Goal: Information Seeking & Learning: Learn about a topic

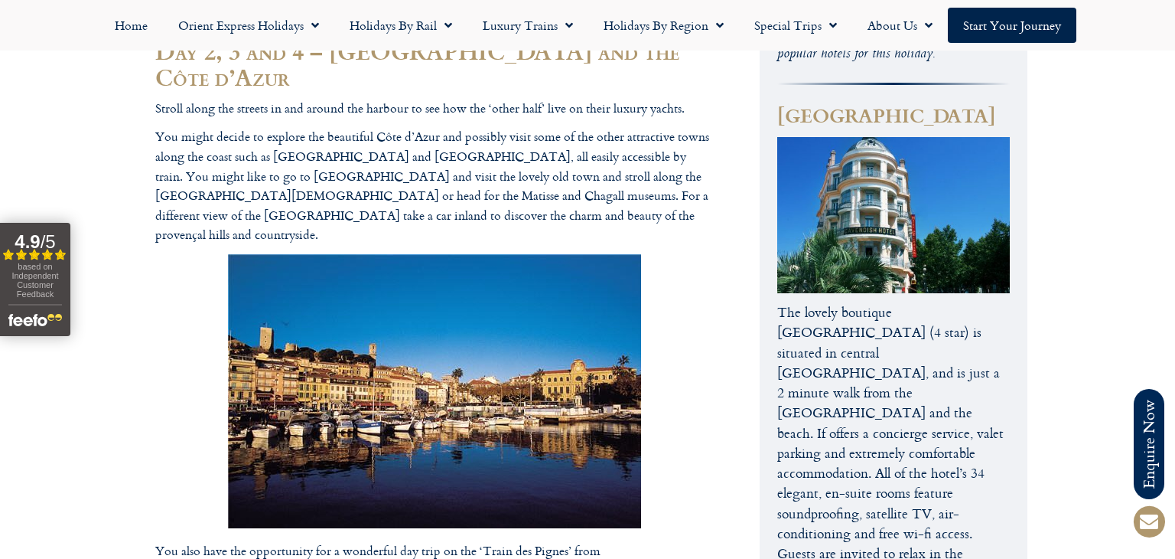
scroll to position [759, 0]
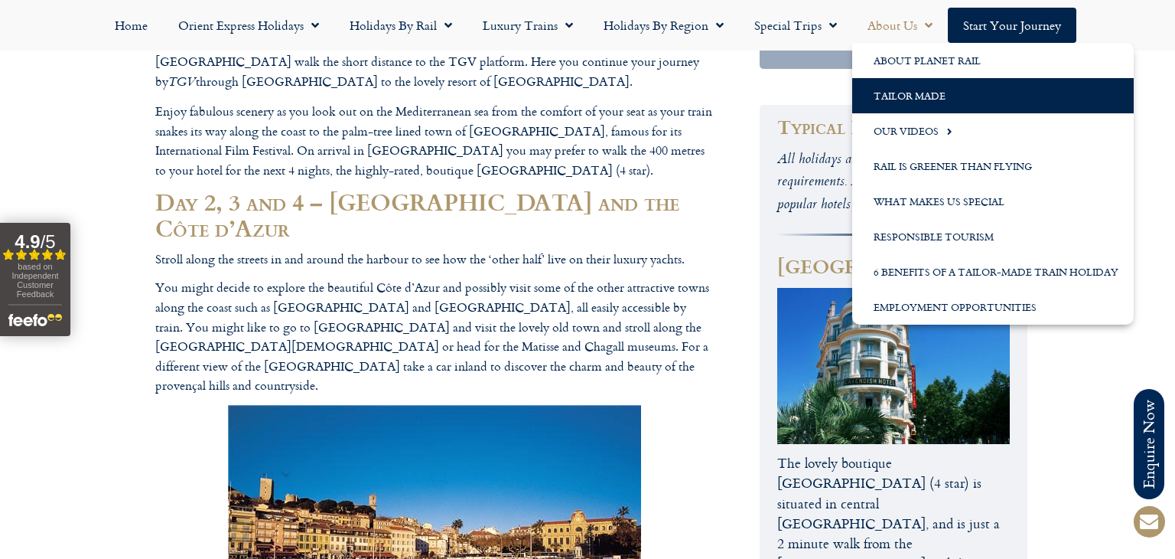
click at [914, 98] on link "Tailor Made" at bounding box center [993, 95] width 282 height 35
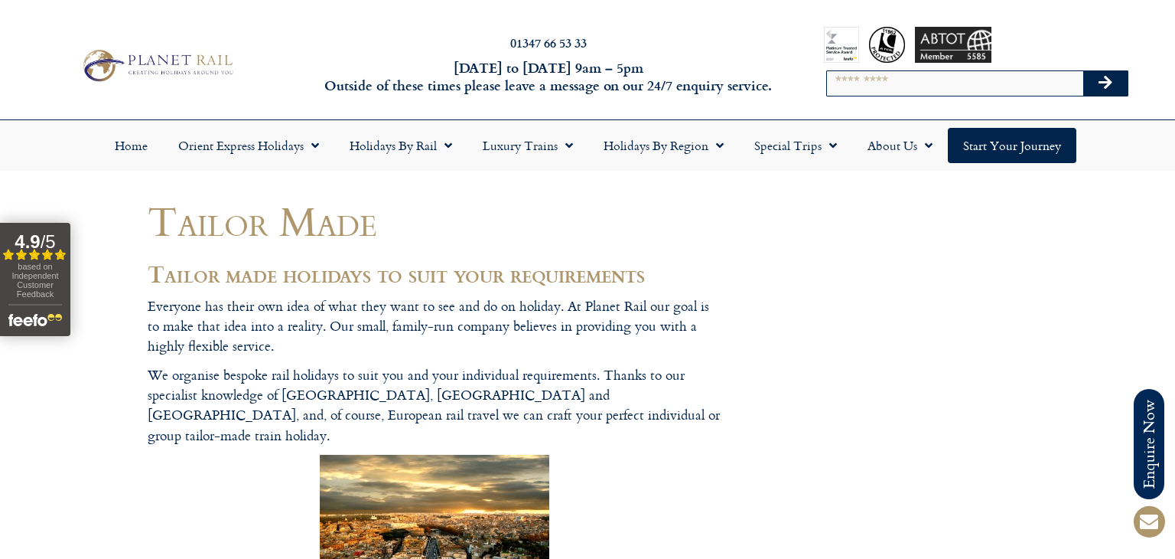
click at [155, 76] on img at bounding box center [157, 65] width 161 height 39
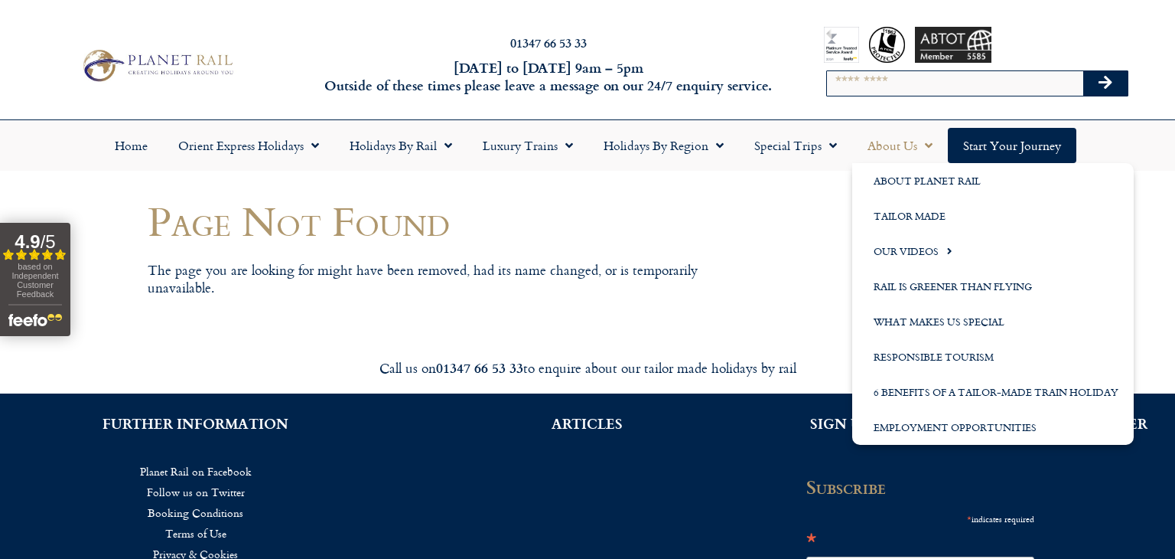
click at [907, 153] on link "About Us" at bounding box center [900, 145] width 96 height 35
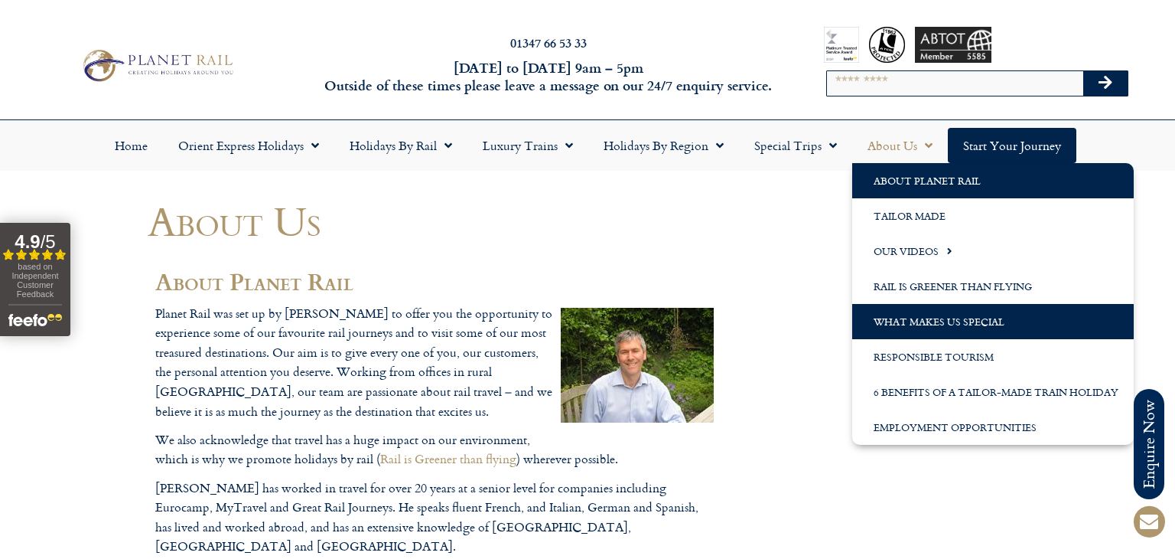
click at [969, 323] on link "What Makes us Special" at bounding box center [993, 321] width 282 height 35
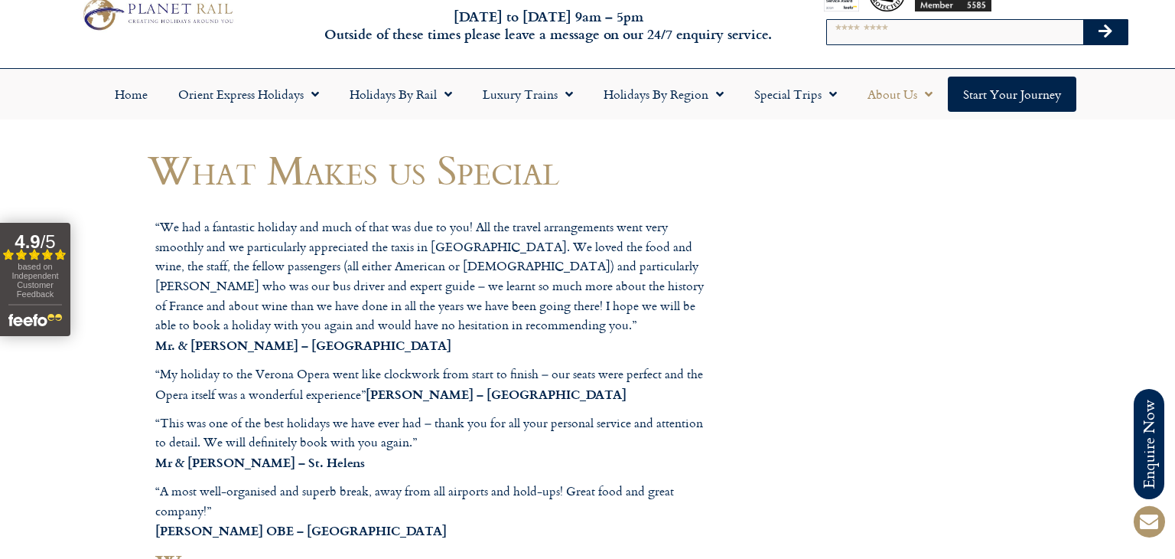
scroll to position [37, 0]
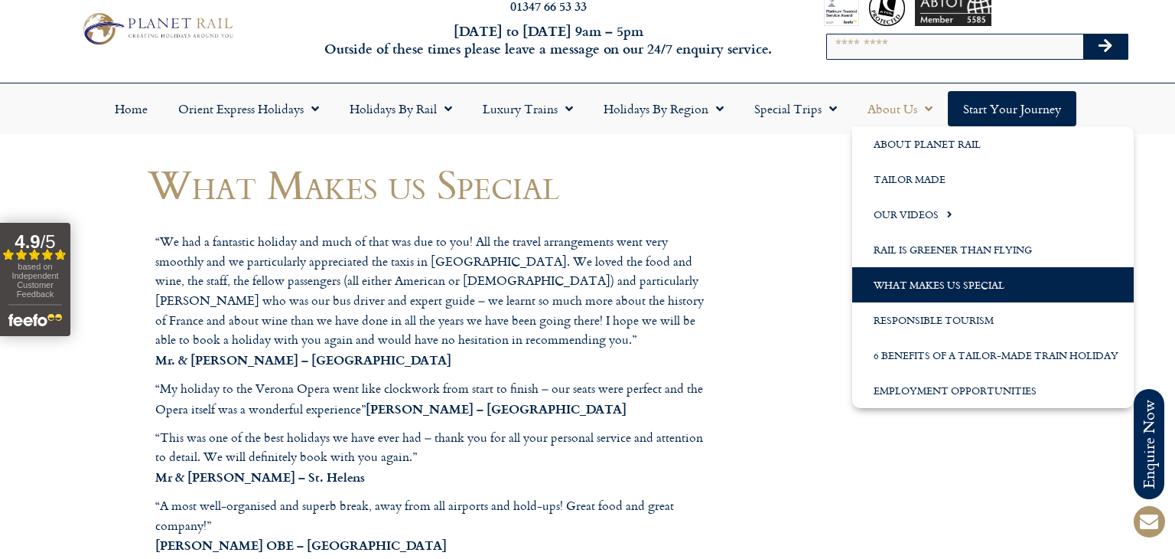
click at [889, 95] on link "About Us" at bounding box center [900, 108] width 96 height 35
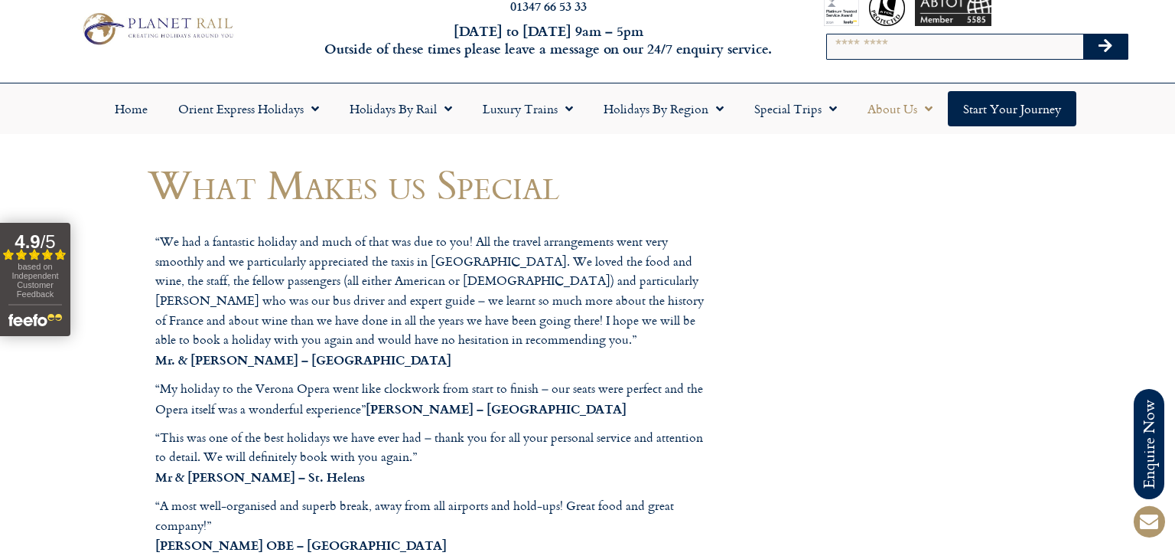
click at [914, 116] on link "About Us" at bounding box center [900, 108] width 96 height 35
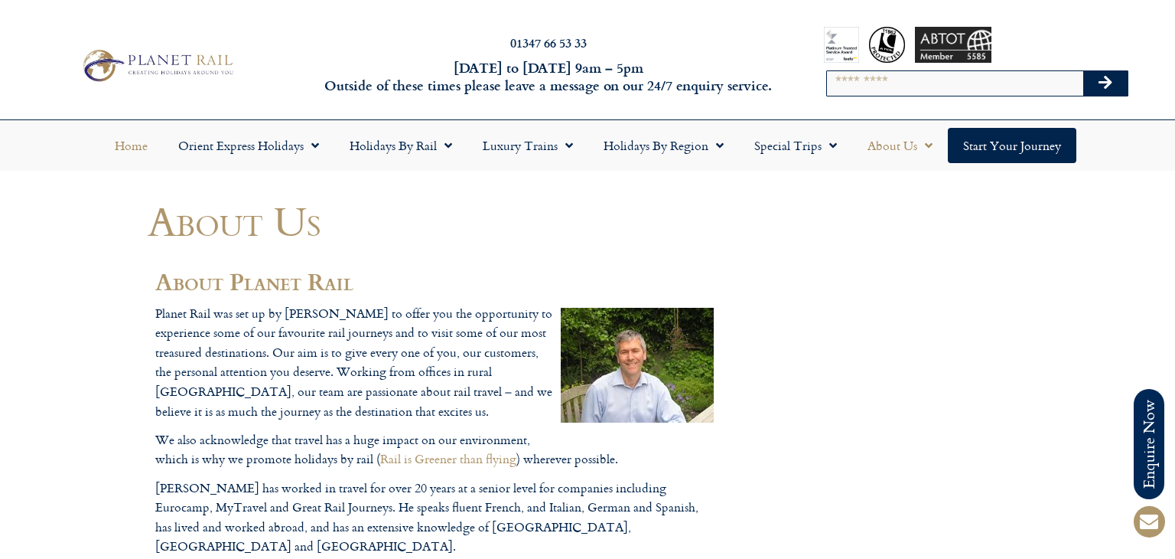
click at [125, 148] on link "Home" at bounding box center [131, 145] width 64 height 35
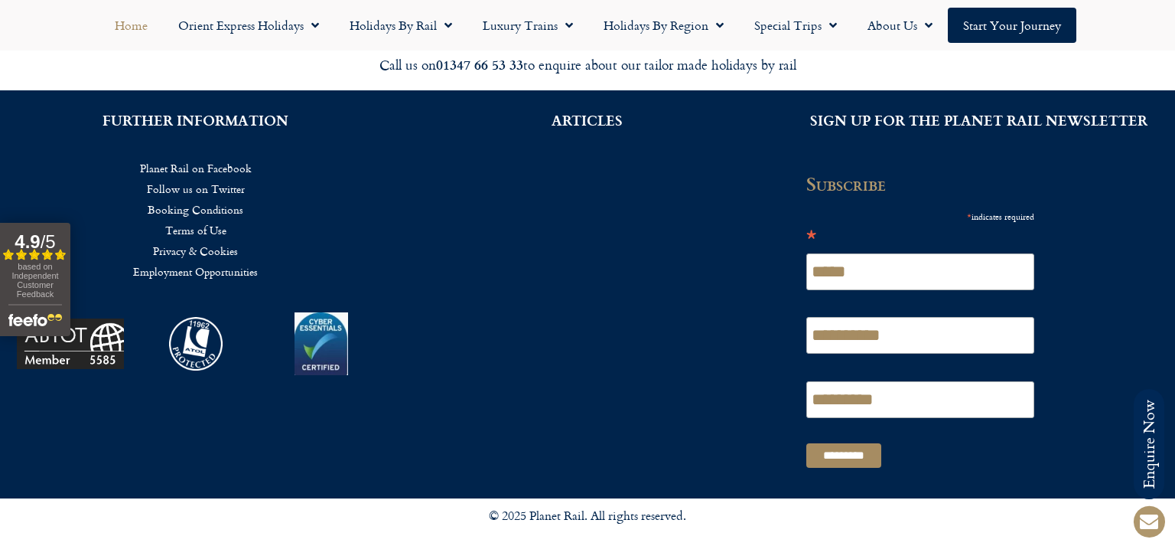
click at [163, 410] on div "FURTHER INFORMATION Planet Rail on Facebook Follow us on Twitter Booking Condit…" at bounding box center [196, 294] width 392 height 408
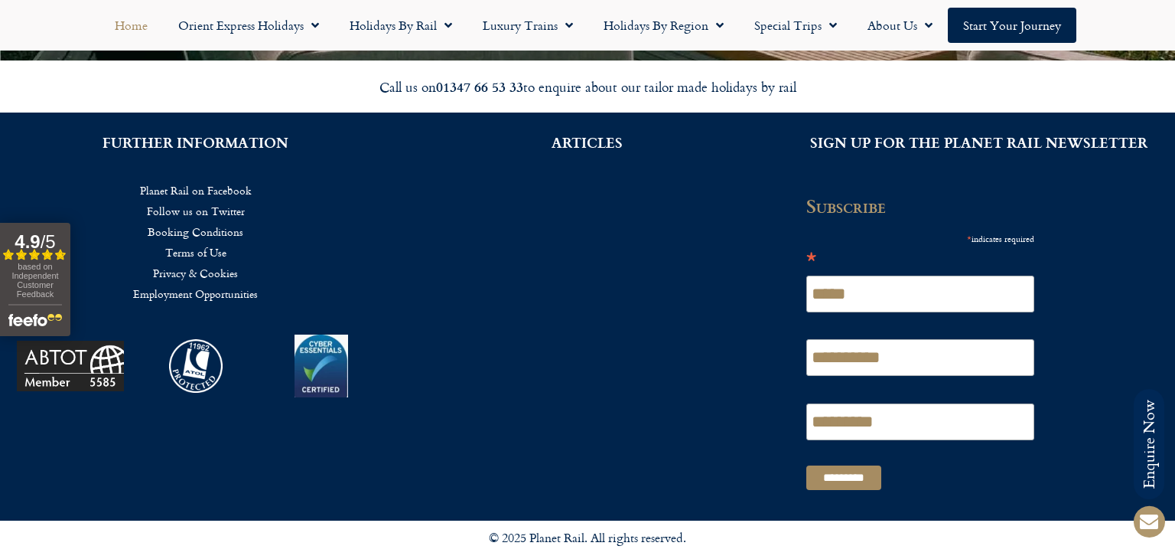
scroll to position [3784, 0]
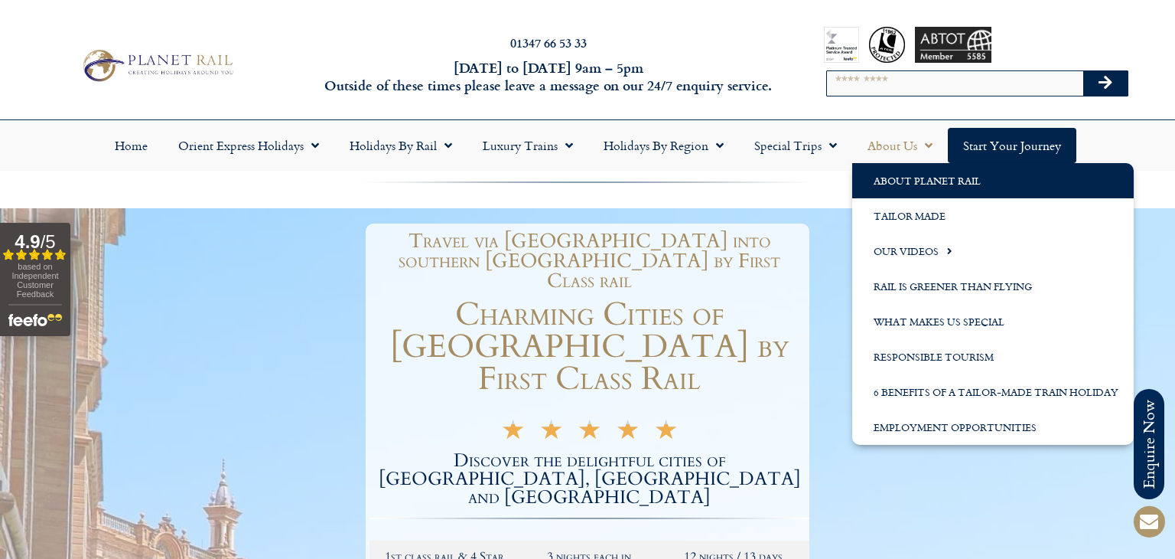
click at [909, 179] on link "About Planet Rail" at bounding box center [993, 180] width 282 height 35
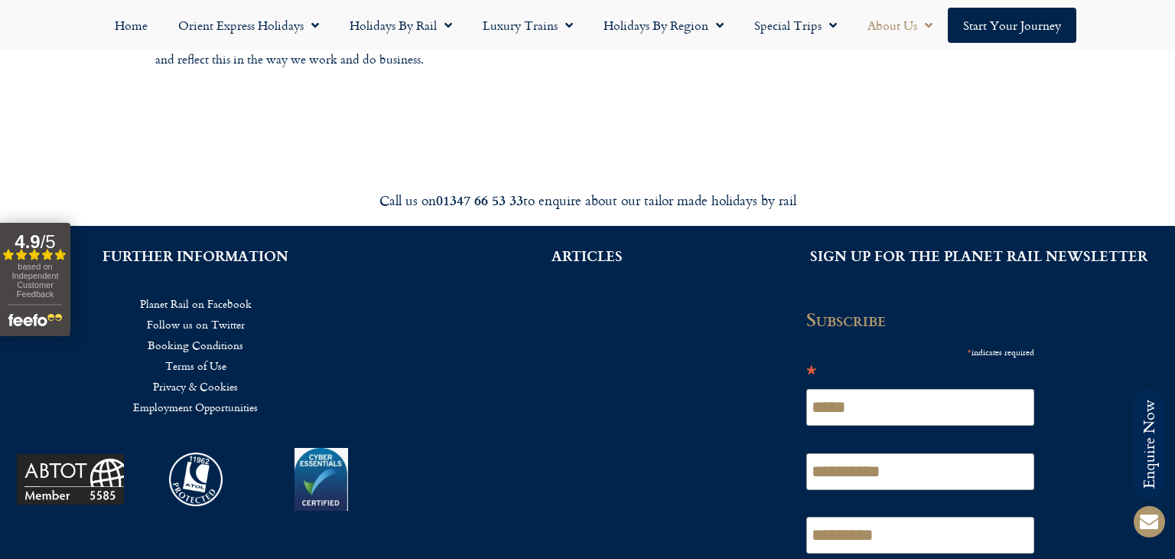
scroll to position [1581, 0]
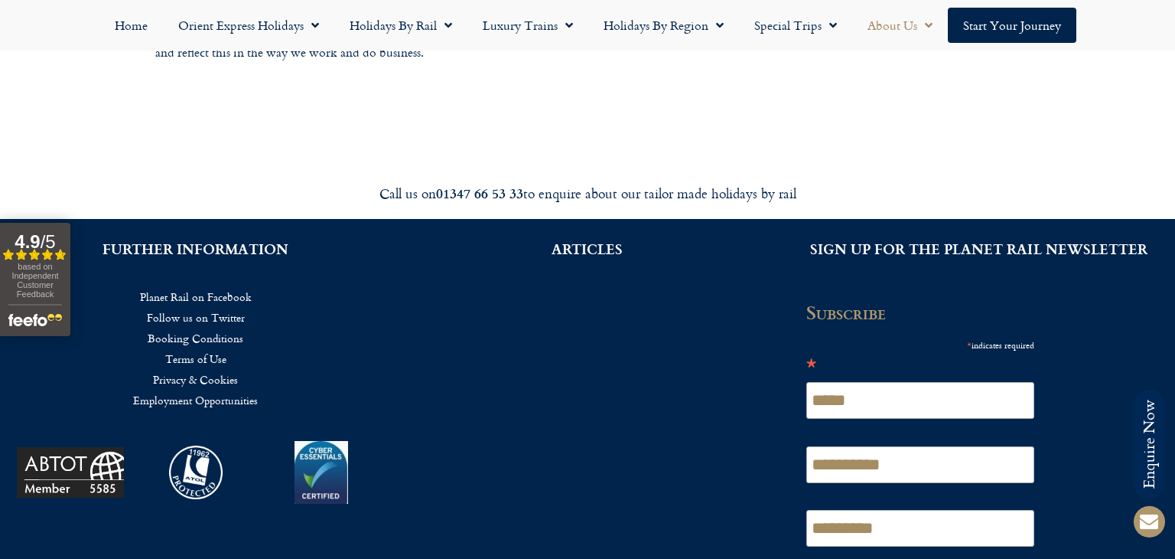
click at [205, 327] on link "Booking Conditions" at bounding box center [196, 337] width 346 height 21
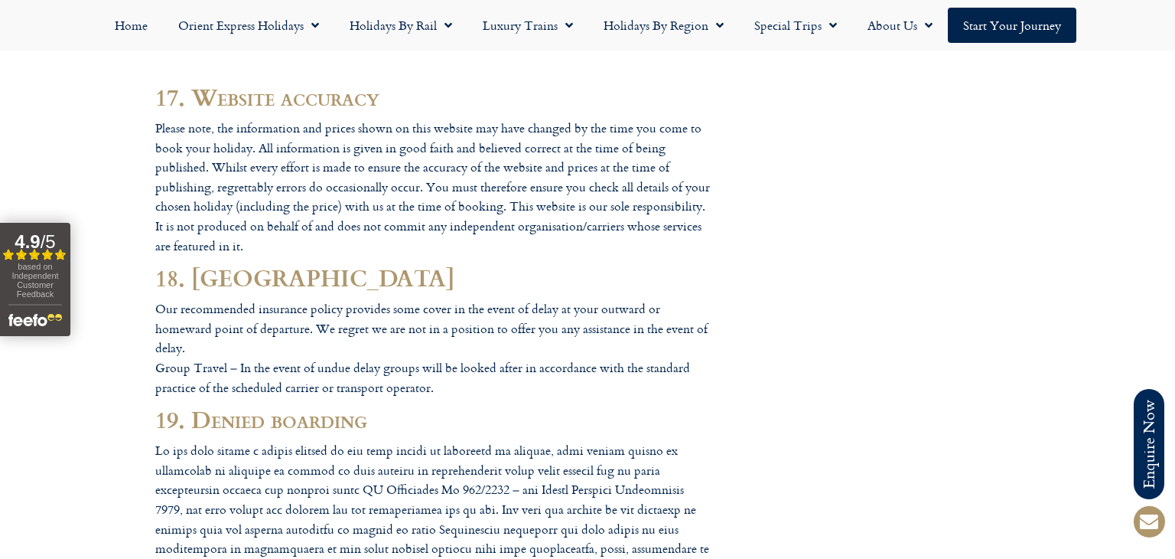
scroll to position [9839, 0]
click at [133, 25] on link "Home" at bounding box center [131, 25] width 64 height 35
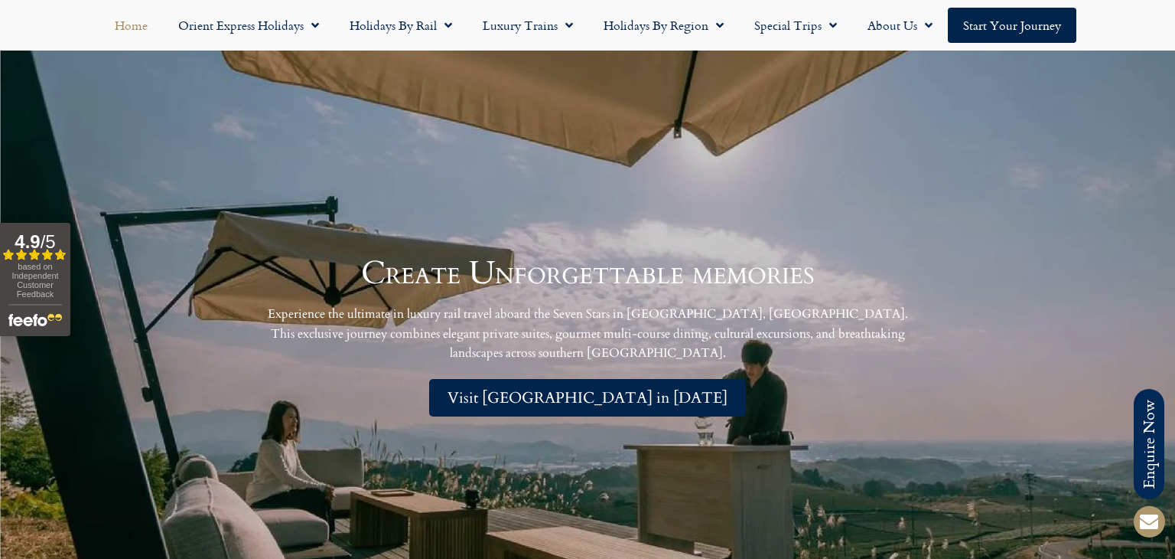
scroll to position [3353, 0]
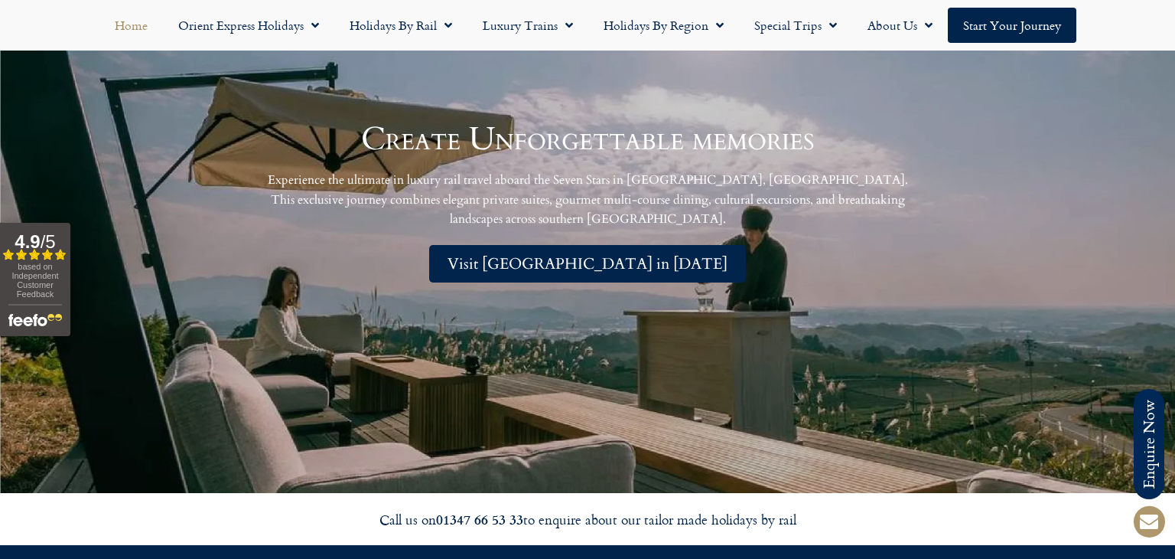
click at [562, 254] on span "Visit Japan in 2026" at bounding box center [588, 263] width 280 height 19
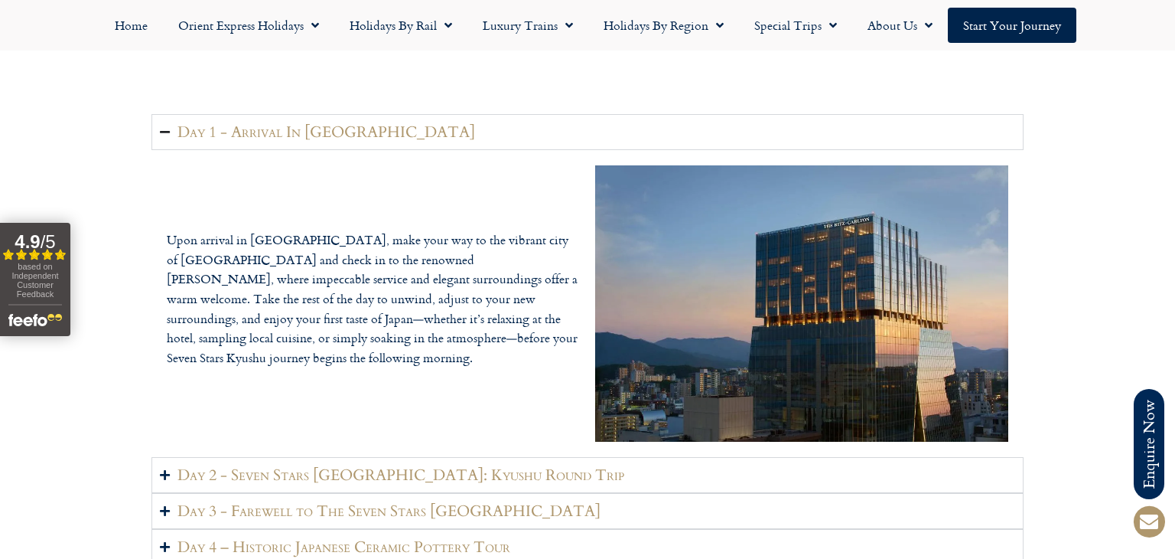
scroll to position [2025, 0]
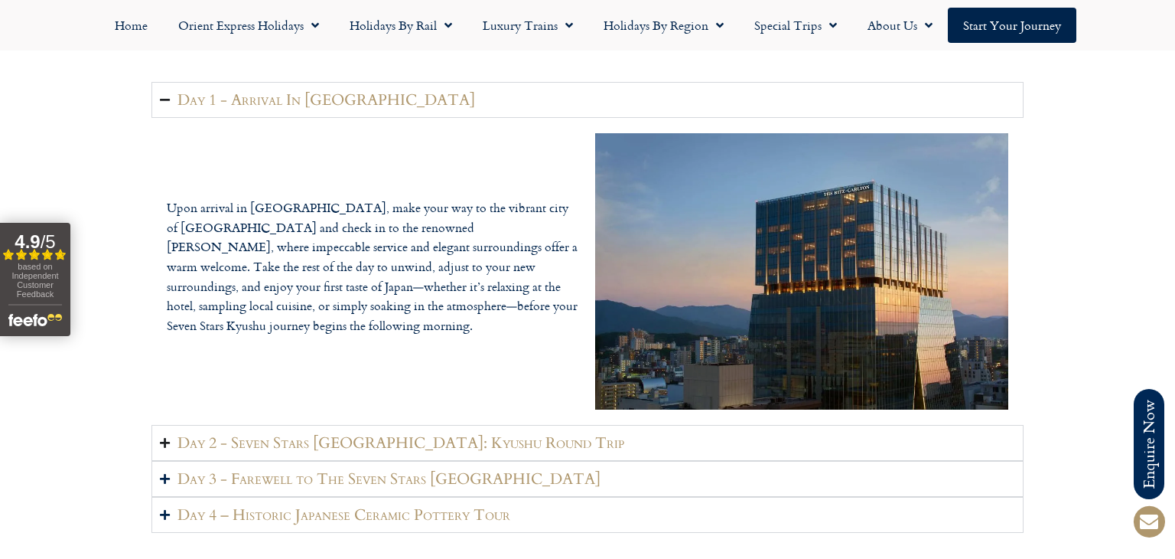
click at [376, 433] on h2 "Day 2 - Seven Stars Kyushu: Kyushu Round Trip" at bounding box center [400, 442] width 447 height 19
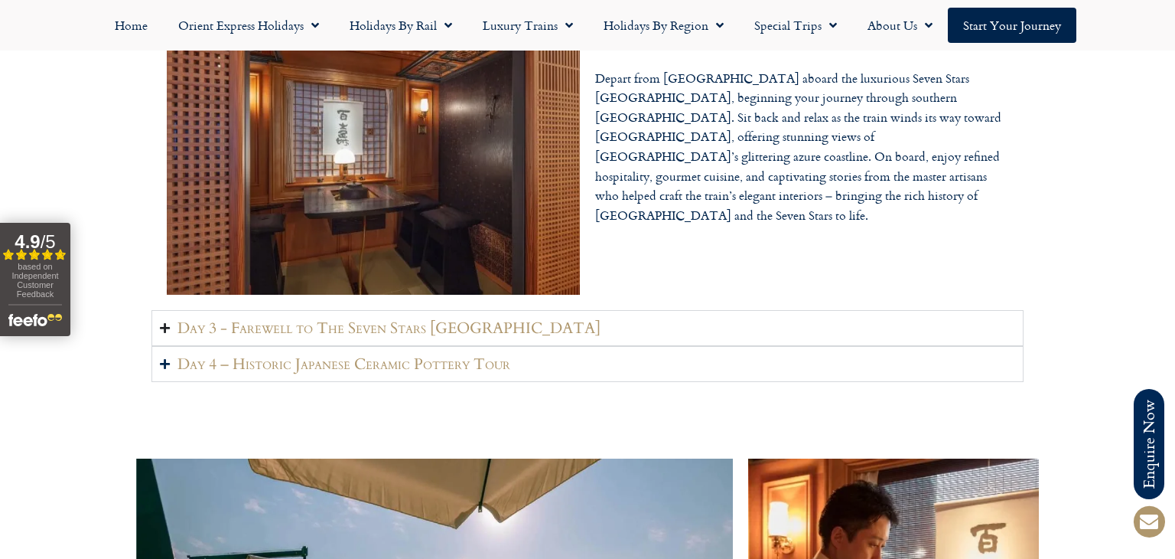
scroll to position [2303, 0]
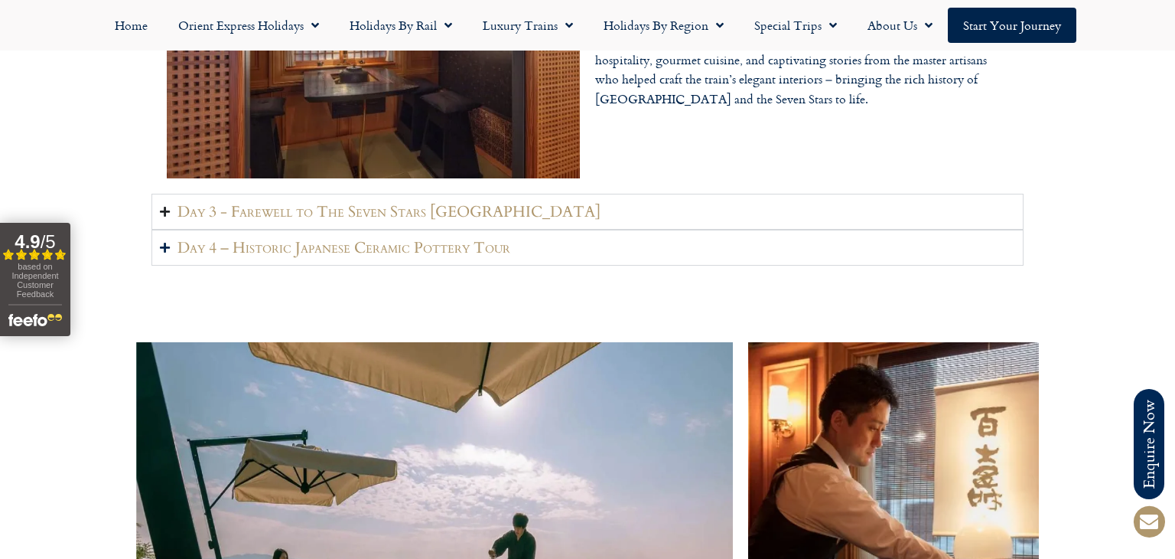
click at [354, 194] on summary "Day 3 - Farewell to The Seven Stars Kyushu" at bounding box center [587, 212] width 872 height 36
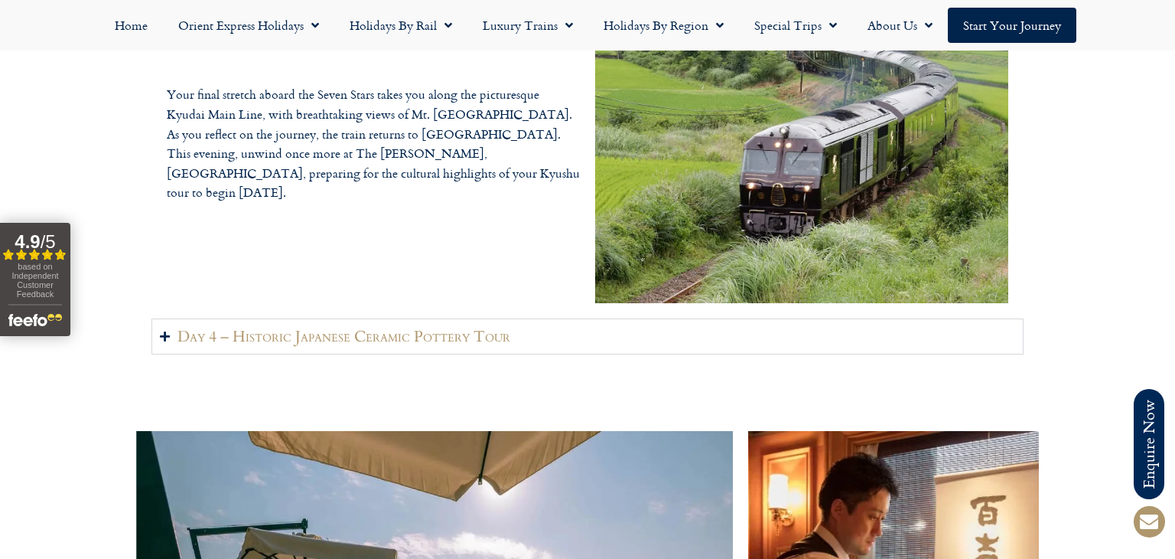
scroll to position [2228, 0]
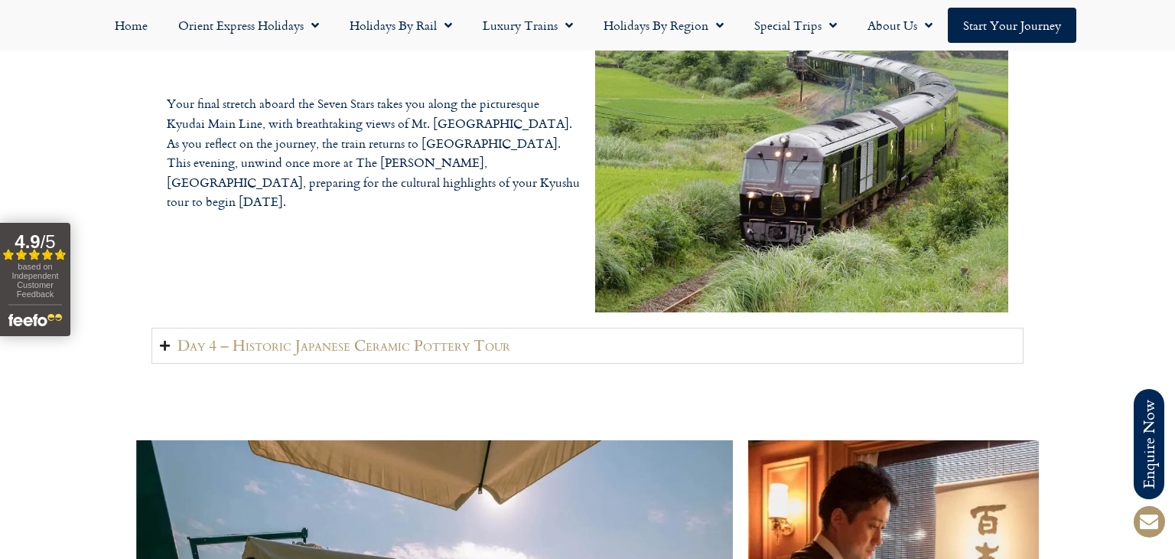
click at [318, 336] on h2 "Day 4 – Historic Japanese Ceramic Pottery Tour" at bounding box center [343, 345] width 333 height 19
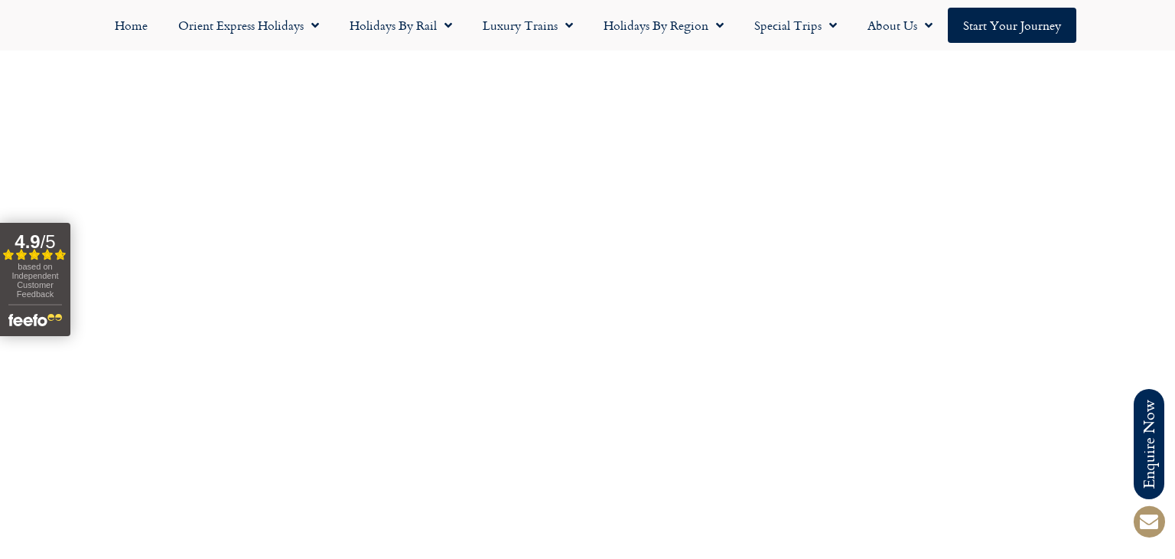
scroll to position [6031, 0]
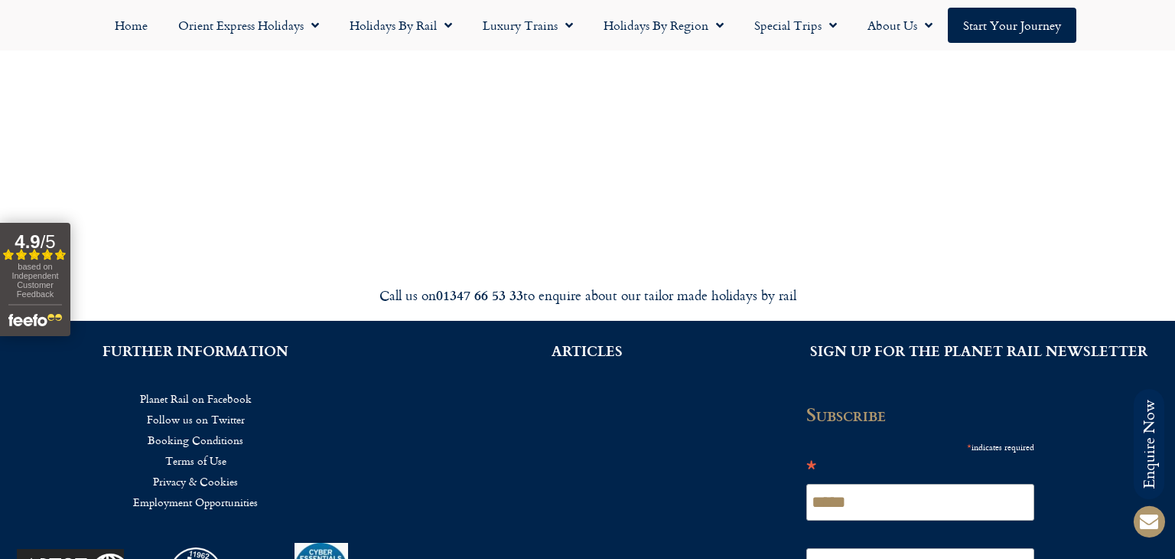
click at [49, 276] on span "based on Independent Customer Feedback" at bounding box center [34, 280] width 47 height 37
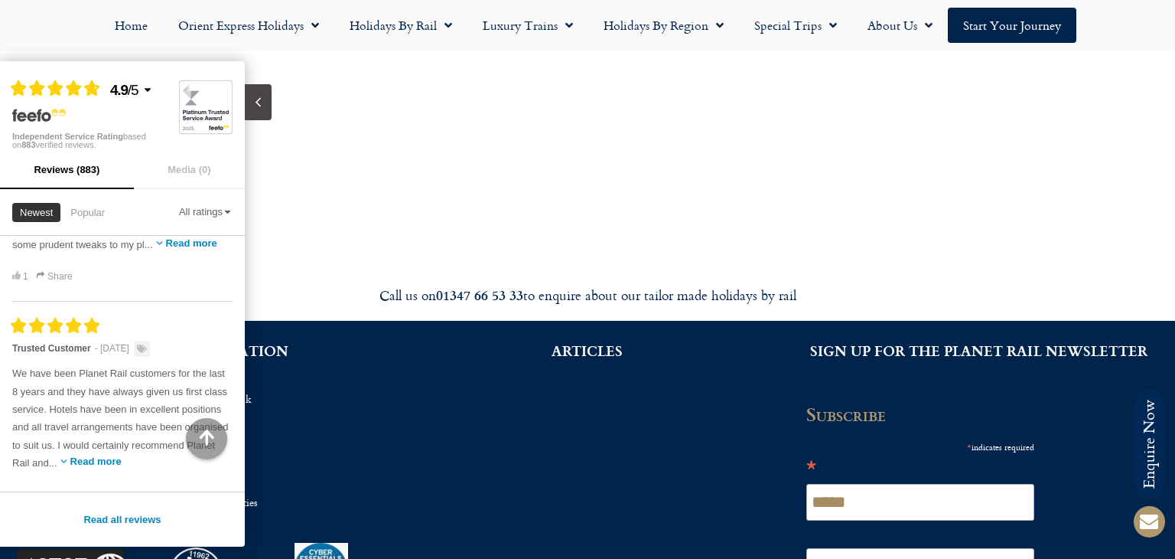
scroll to position [1680, 0]
